Goal: Task Accomplishment & Management: Manage account settings

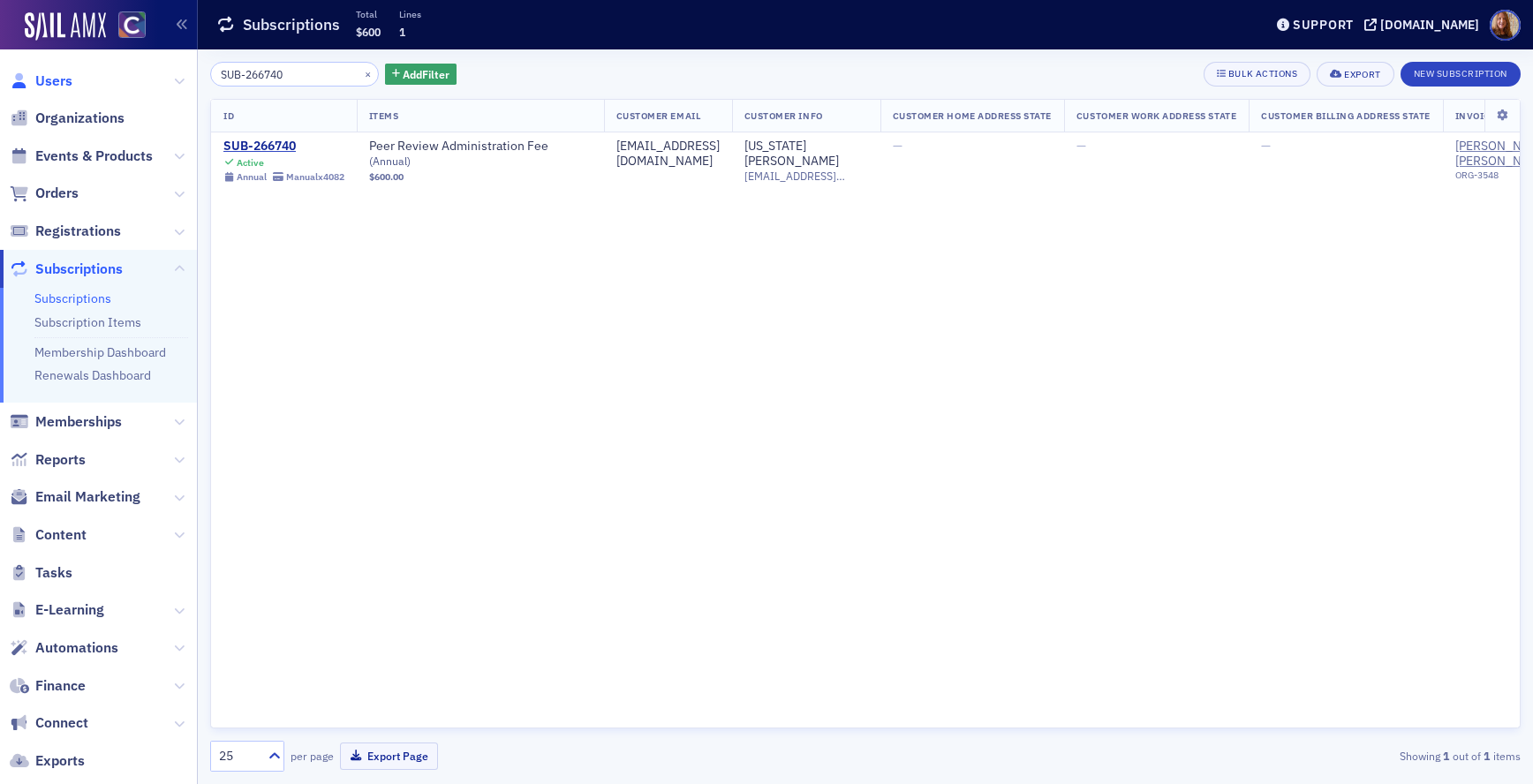
click at [48, 80] on span "Users" at bounding box center [54, 81] width 37 height 20
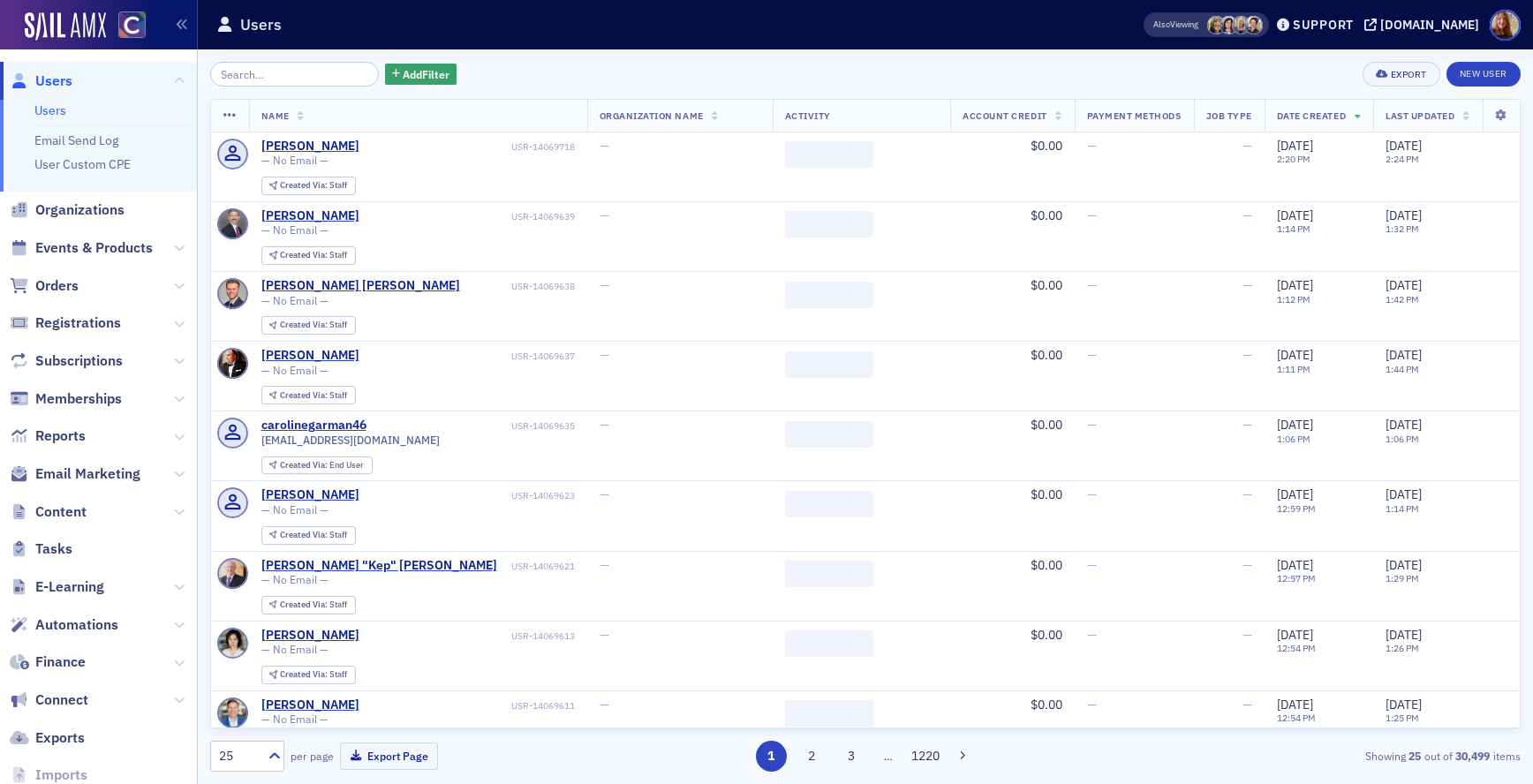
click at [250, 73] on input "search" at bounding box center [295, 73] width 169 height 24
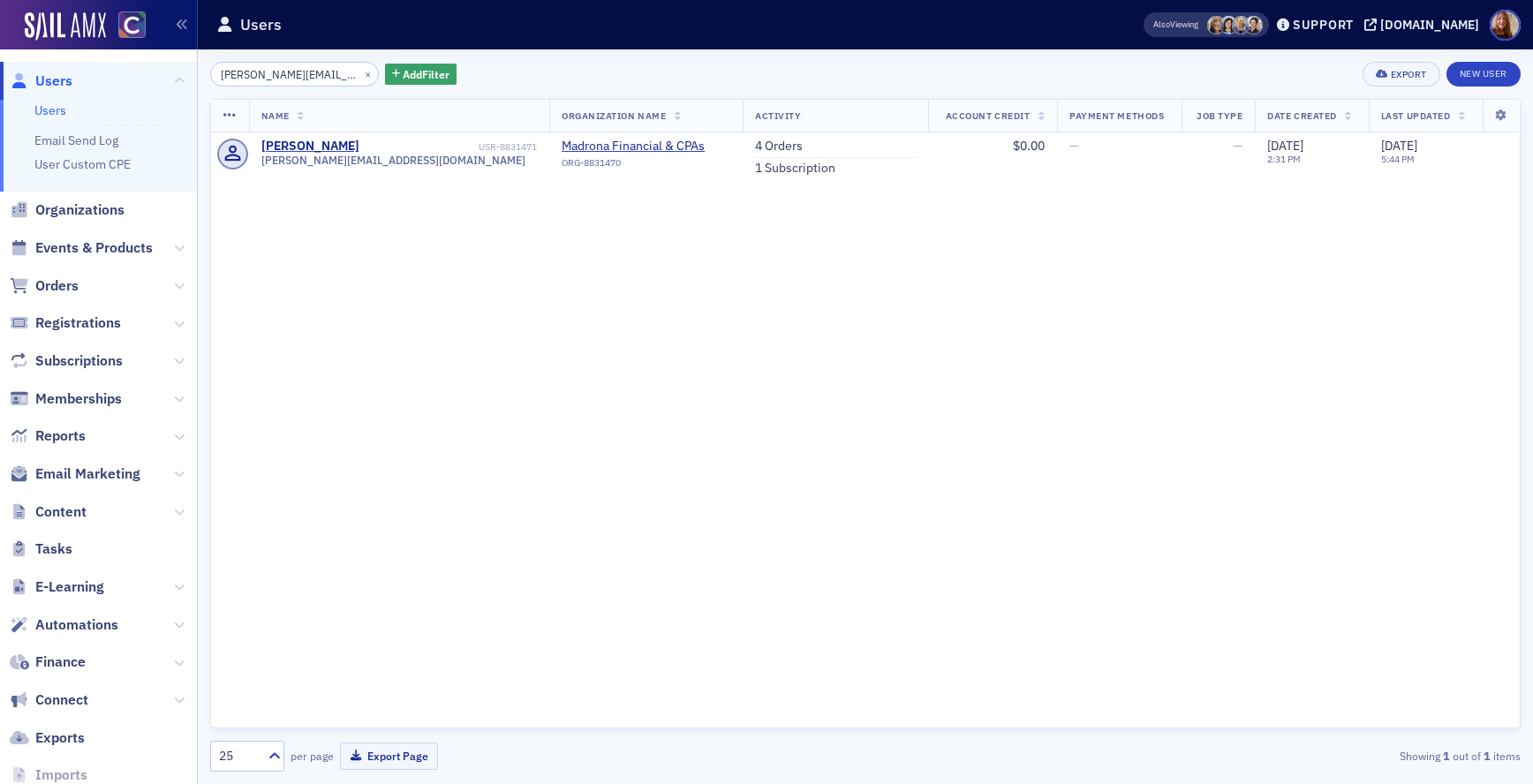
type input "[PERSON_NAME][EMAIL_ADDRESS][DOMAIN_NAME]"
click at [270, 72] on input "[PERSON_NAME][EMAIL_ADDRESS][DOMAIN_NAME]" at bounding box center [295, 73] width 169 height 24
click at [94, 210] on span "Organizations" at bounding box center [79, 211] width 89 height 20
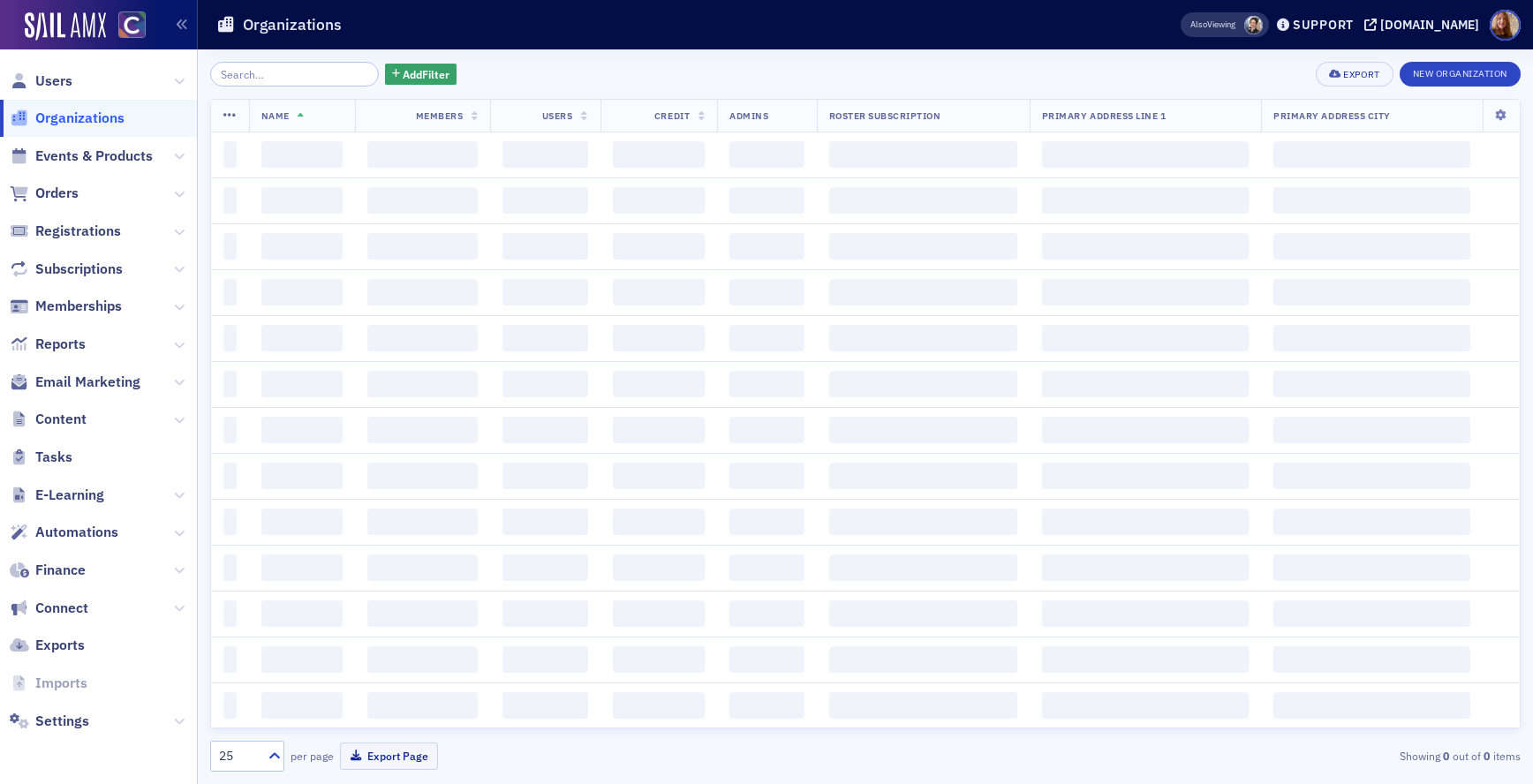
click at [265, 76] on input "search" at bounding box center [295, 73] width 169 height 24
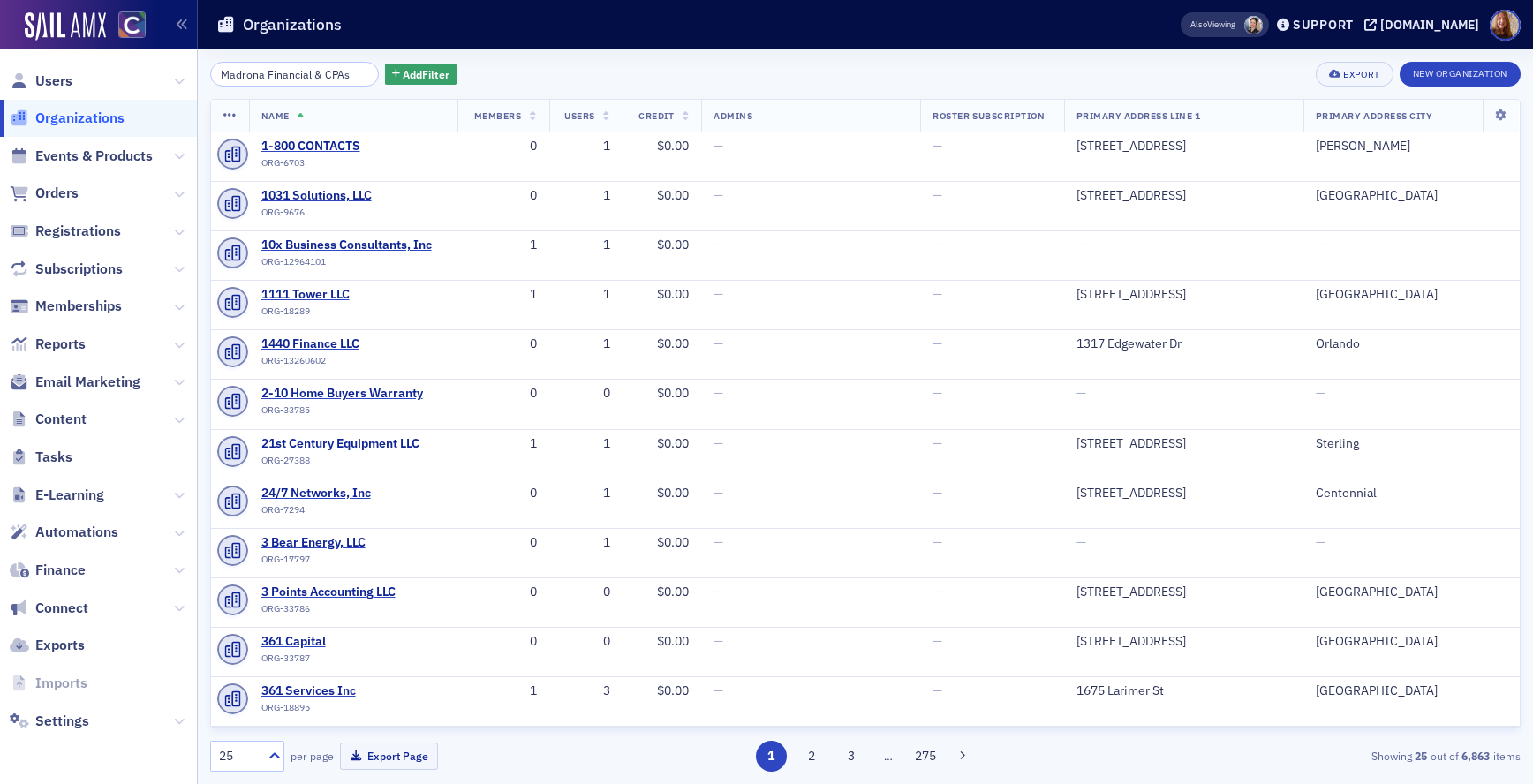
scroll to position [0, 10]
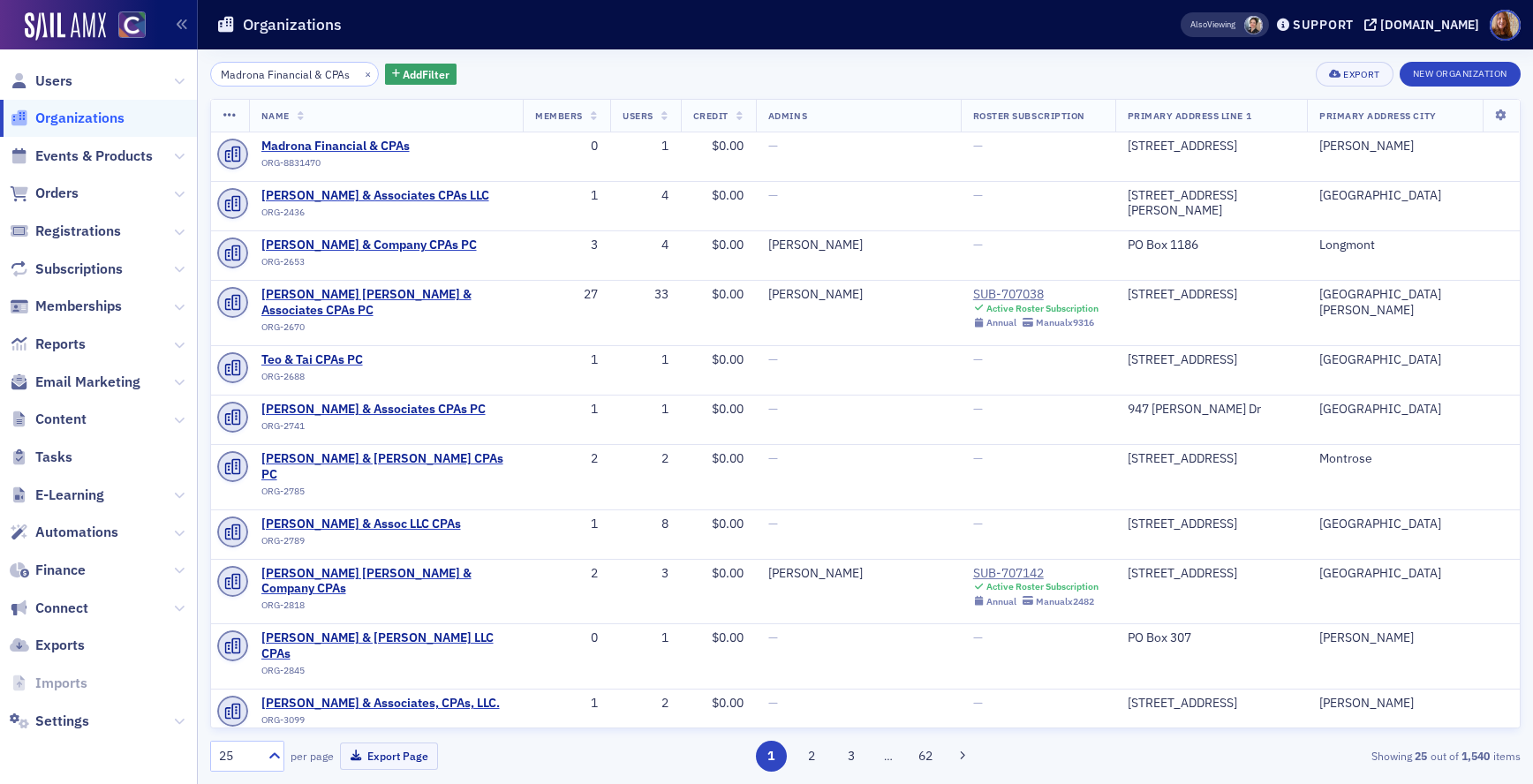
type input "Madrona Financial & CPAs"
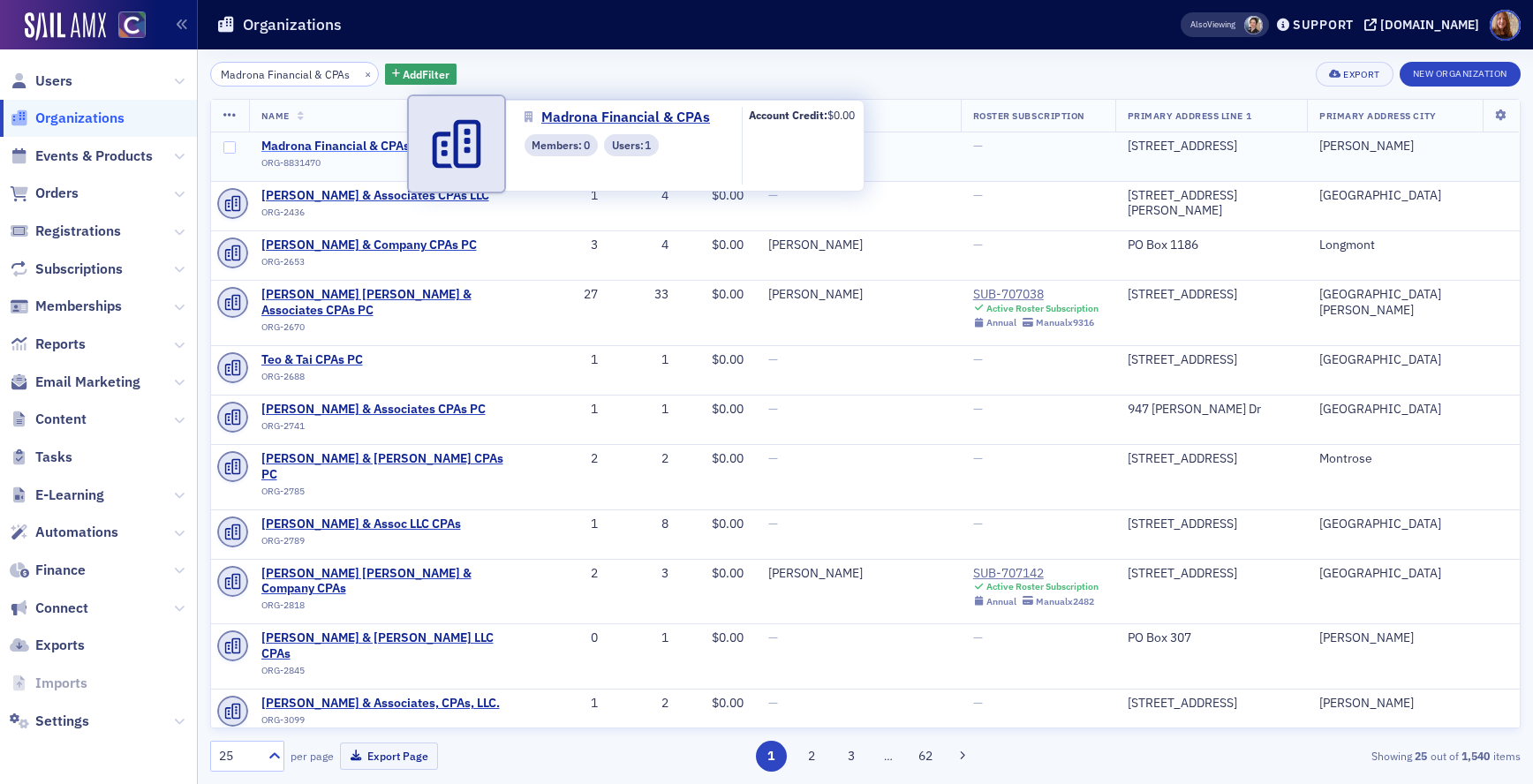
click at [356, 145] on span "Madrona Financial & CPAs" at bounding box center [341, 146] width 161 height 16
select select "US"
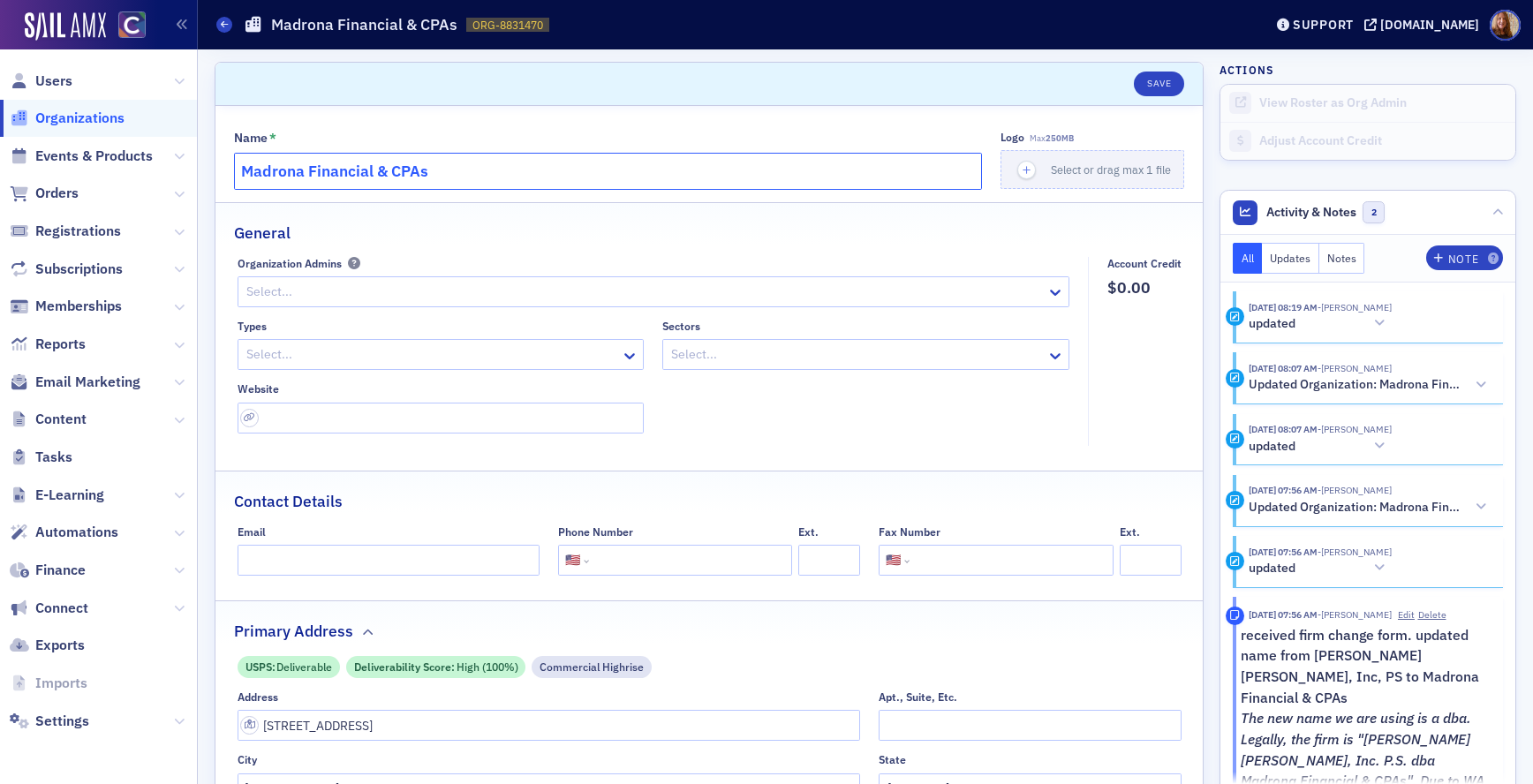
drag, startPoint x: 440, startPoint y: 168, endPoint x: 214, endPoint y: 167, distance: 226.0
click at [216, 167] on div "Name * Madrona Financial & CPAs Logo Max 250MB Select or drag max 1 file Genera…" at bounding box center [709, 601] width 988 height 990
click at [64, 108] on span "Organizations" at bounding box center [79, 118] width 89 height 20
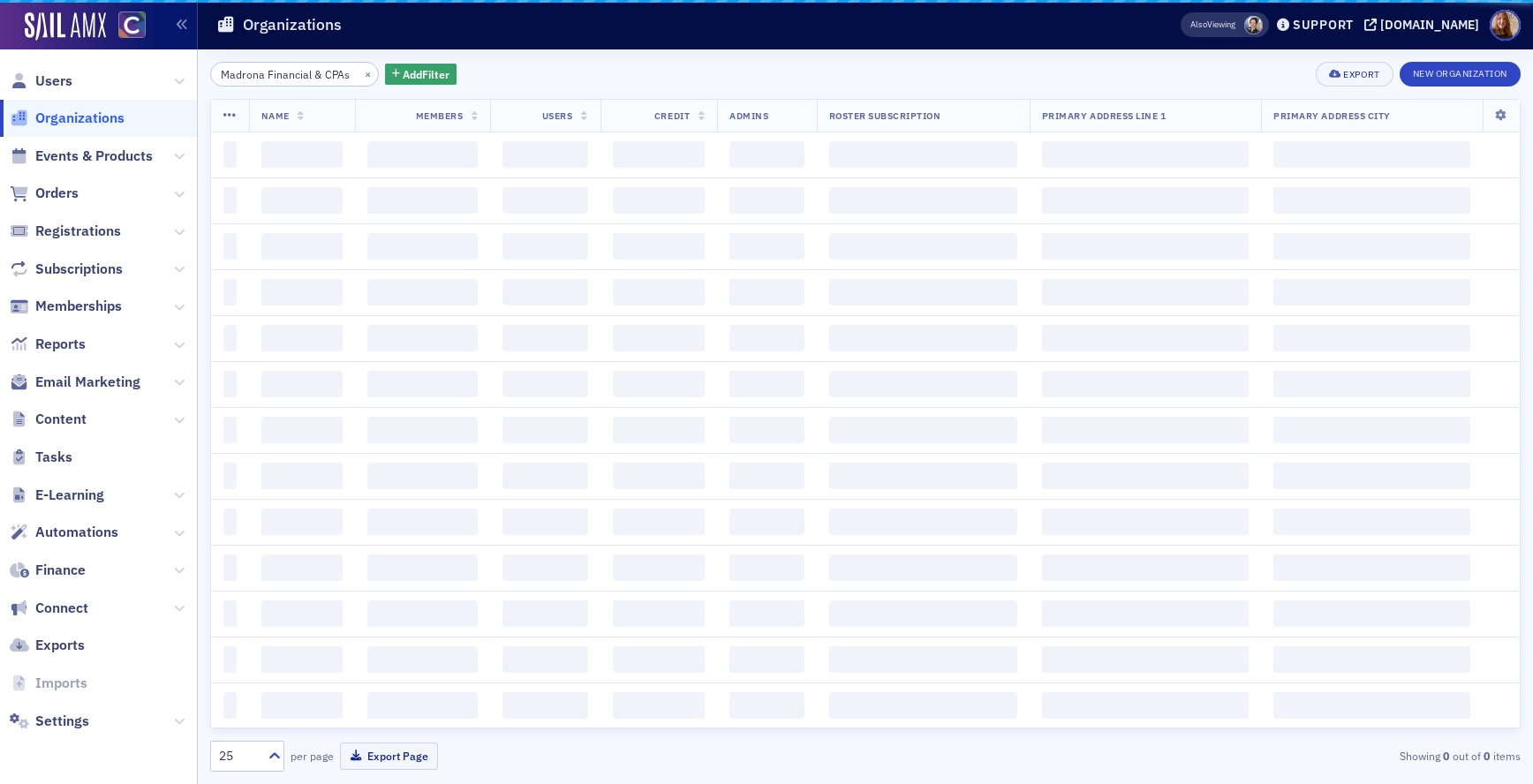
scroll to position [0, 10]
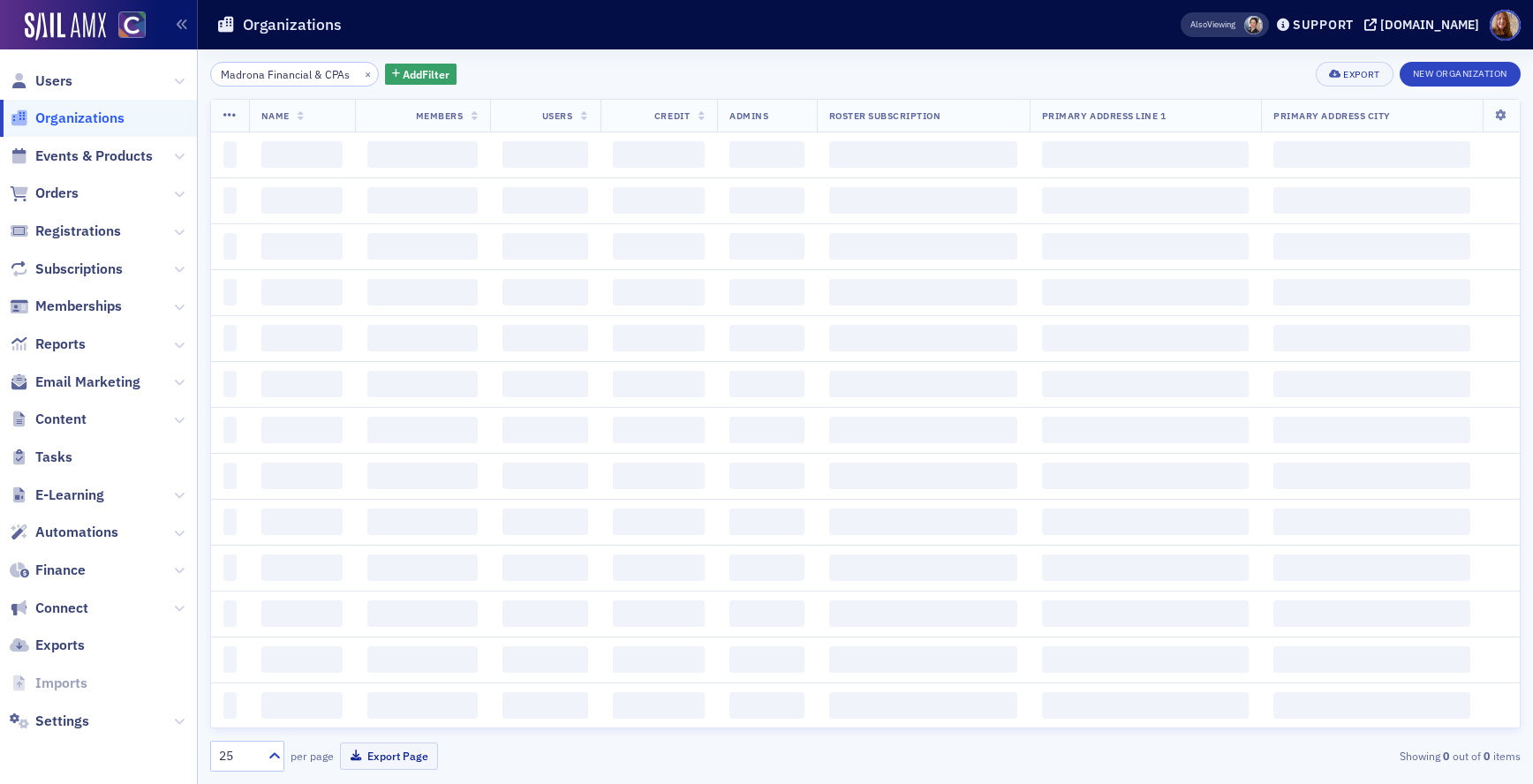
click at [251, 72] on input "Madrona Financial & CPAs" at bounding box center [295, 73] width 169 height 24
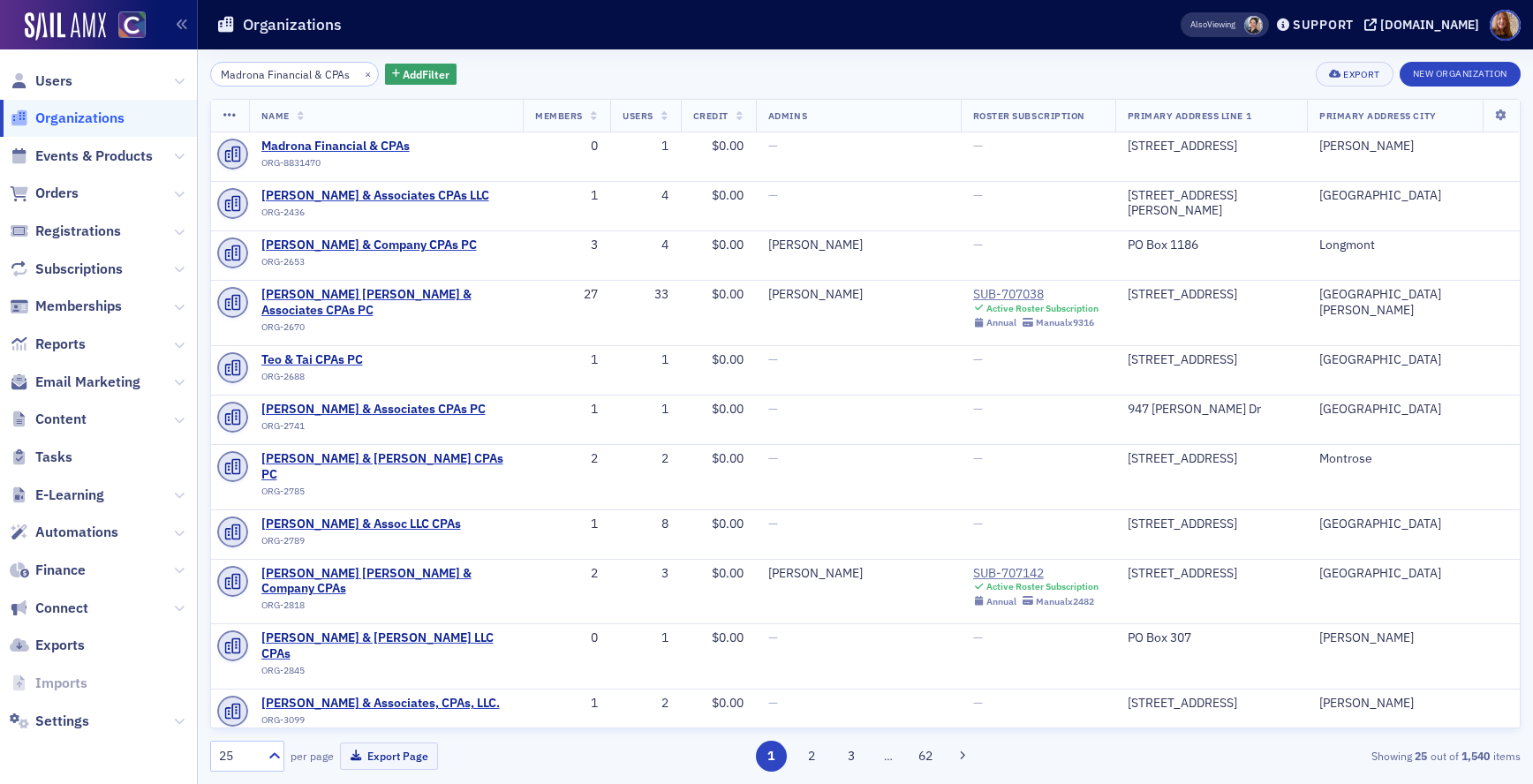
click at [251, 72] on input "Madrona Financial & CPAs" at bounding box center [295, 73] width 169 height 24
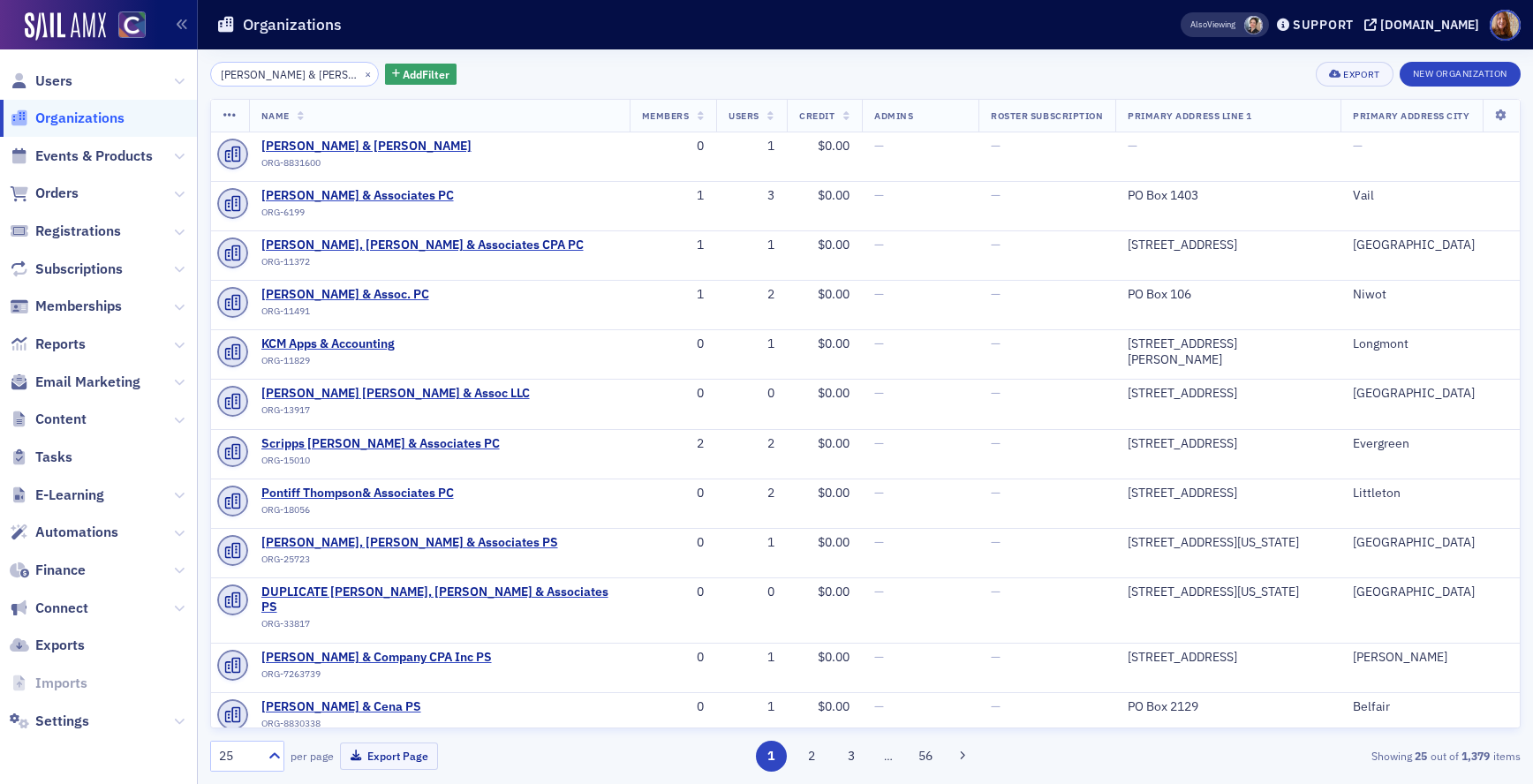
drag, startPoint x: 230, startPoint y: 77, endPoint x: 202, endPoint y: 77, distance: 28.0
click at [202, 77] on div "[PERSON_NAME] & [PERSON_NAME] × Add Filter Export New Organization Name Members…" at bounding box center [866, 417] width 1336 height 735
click at [253, 82] on input "[PERSON_NAME] & [PERSON_NAME]" at bounding box center [295, 73] width 169 height 24
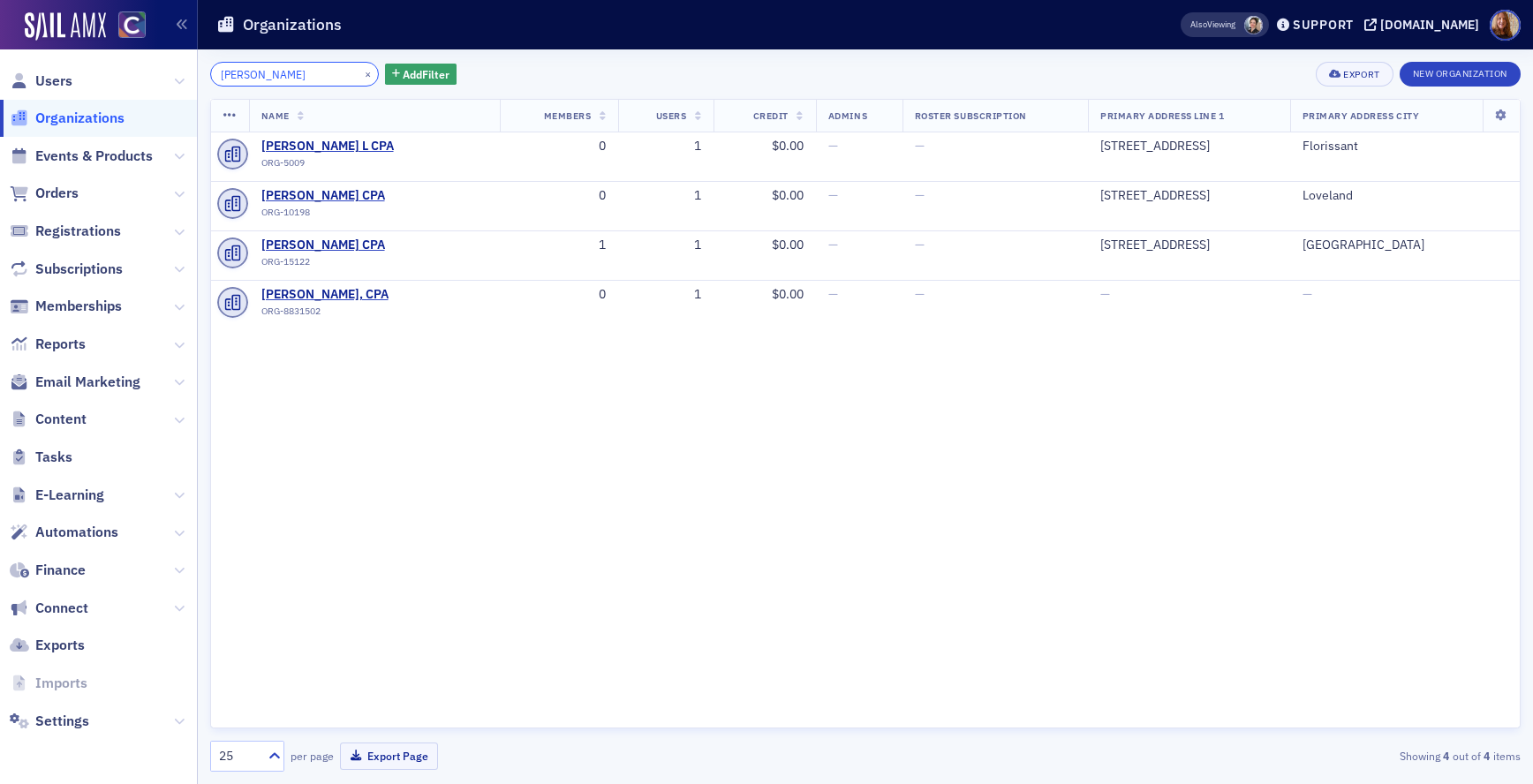
click at [235, 76] on input "[PERSON_NAME]" at bounding box center [295, 73] width 169 height 24
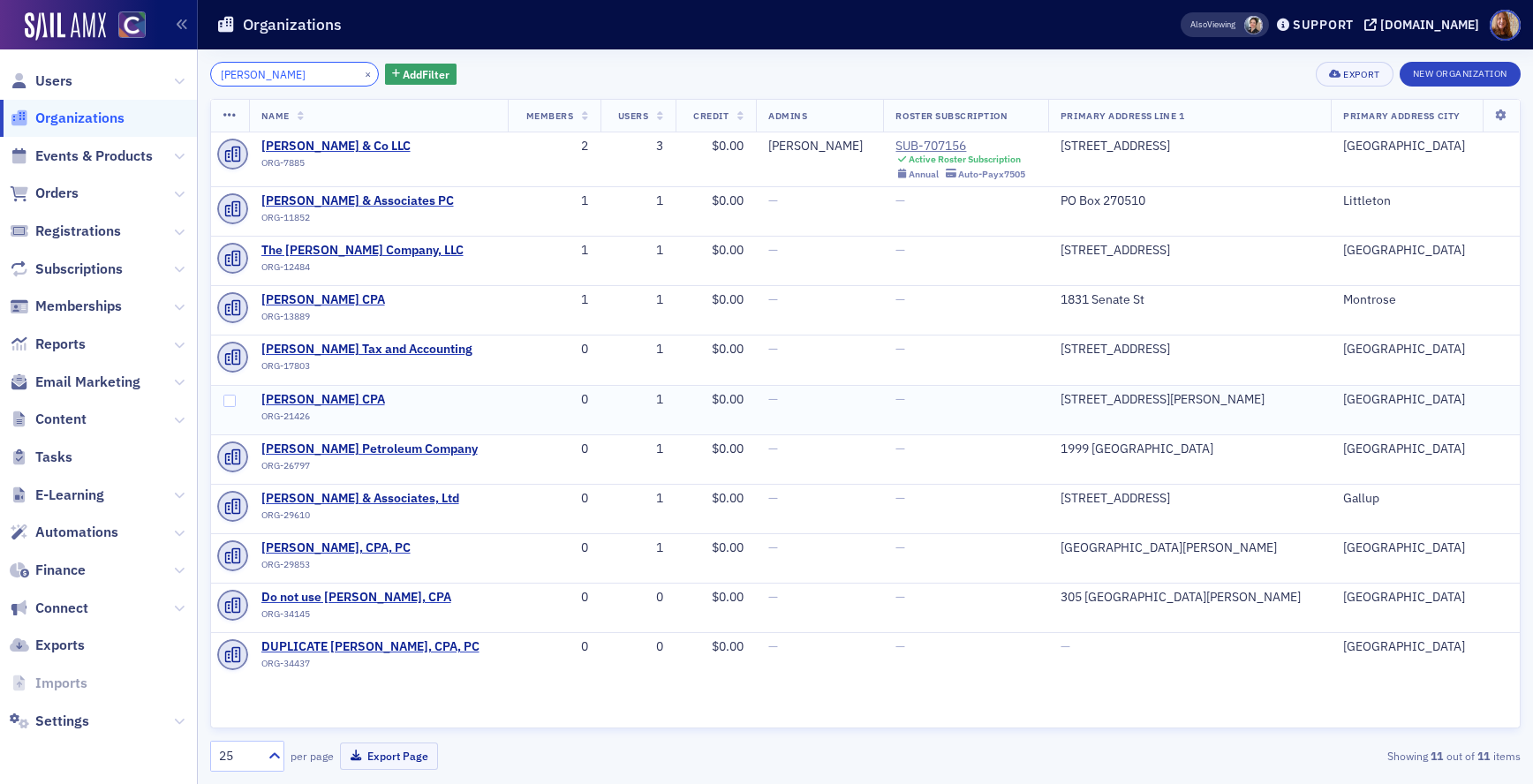
type input "[PERSON_NAME]"
click at [304, 406] on div "[PERSON_NAME] CPA ORG-21426" at bounding box center [341, 410] width 161 height 36
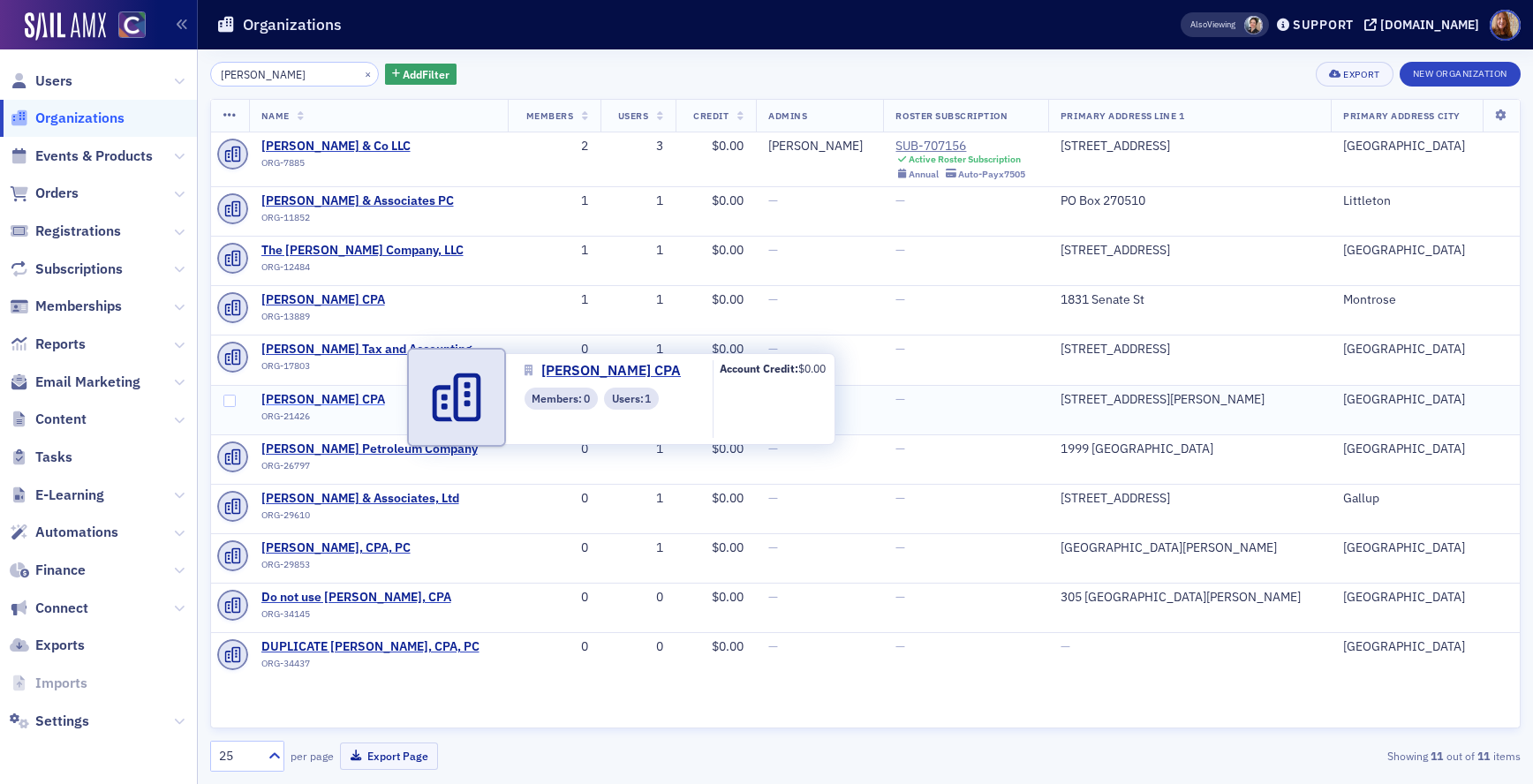
drag, startPoint x: 321, startPoint y: 401, endPoint x: 331, endPoint y: 400, distance: 10.0
click at [321, 400] on span "[PERSON_NAME] CPA" at bounding box center [341, 400] width 161 height 16
select select "US"
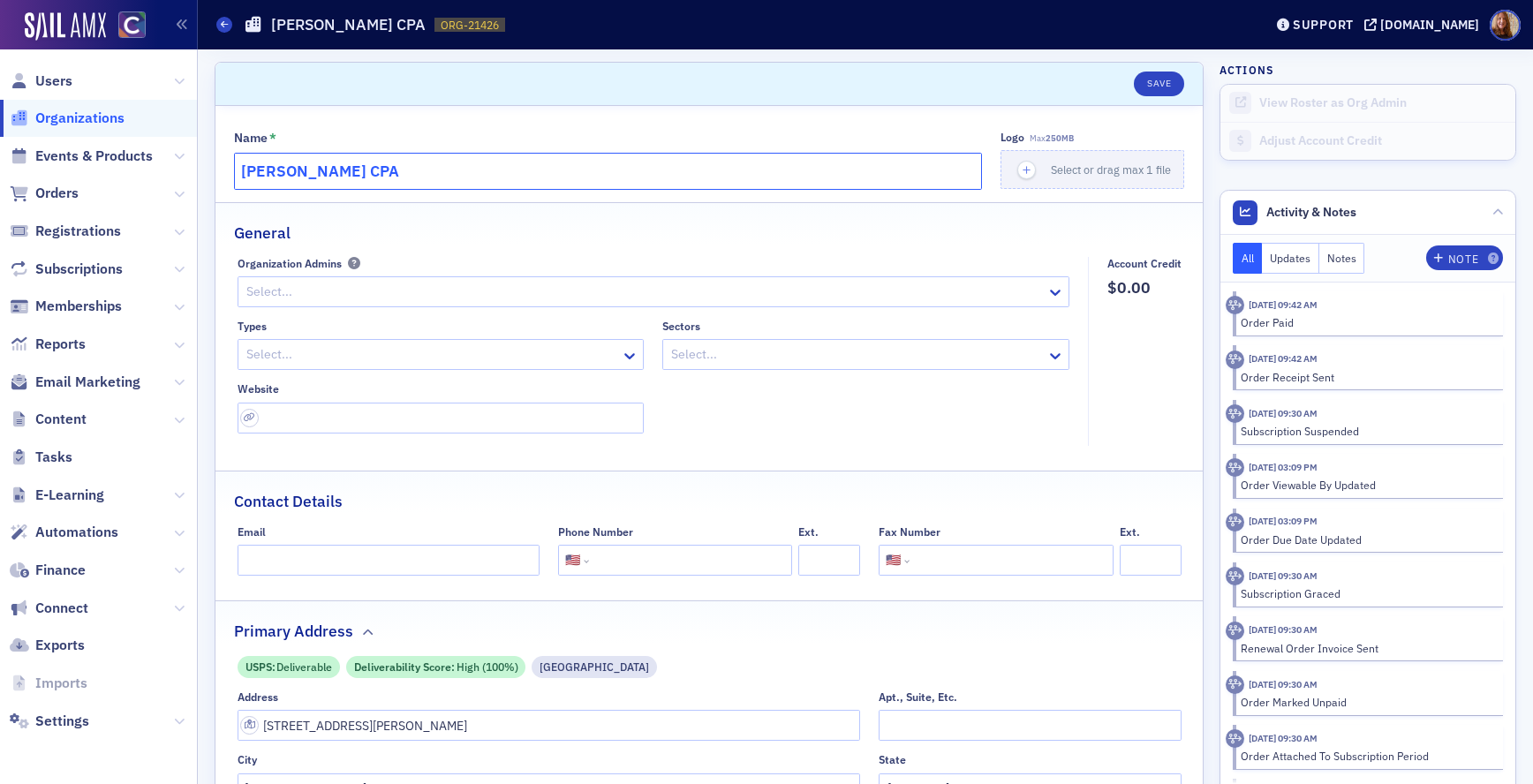
click at [299, 174] on input "[PERSON_NAME] CPA" at bounding box center [608, 172] width 748 height 37
